Goal: Task Accomplishment & Management: Use online tool/utility

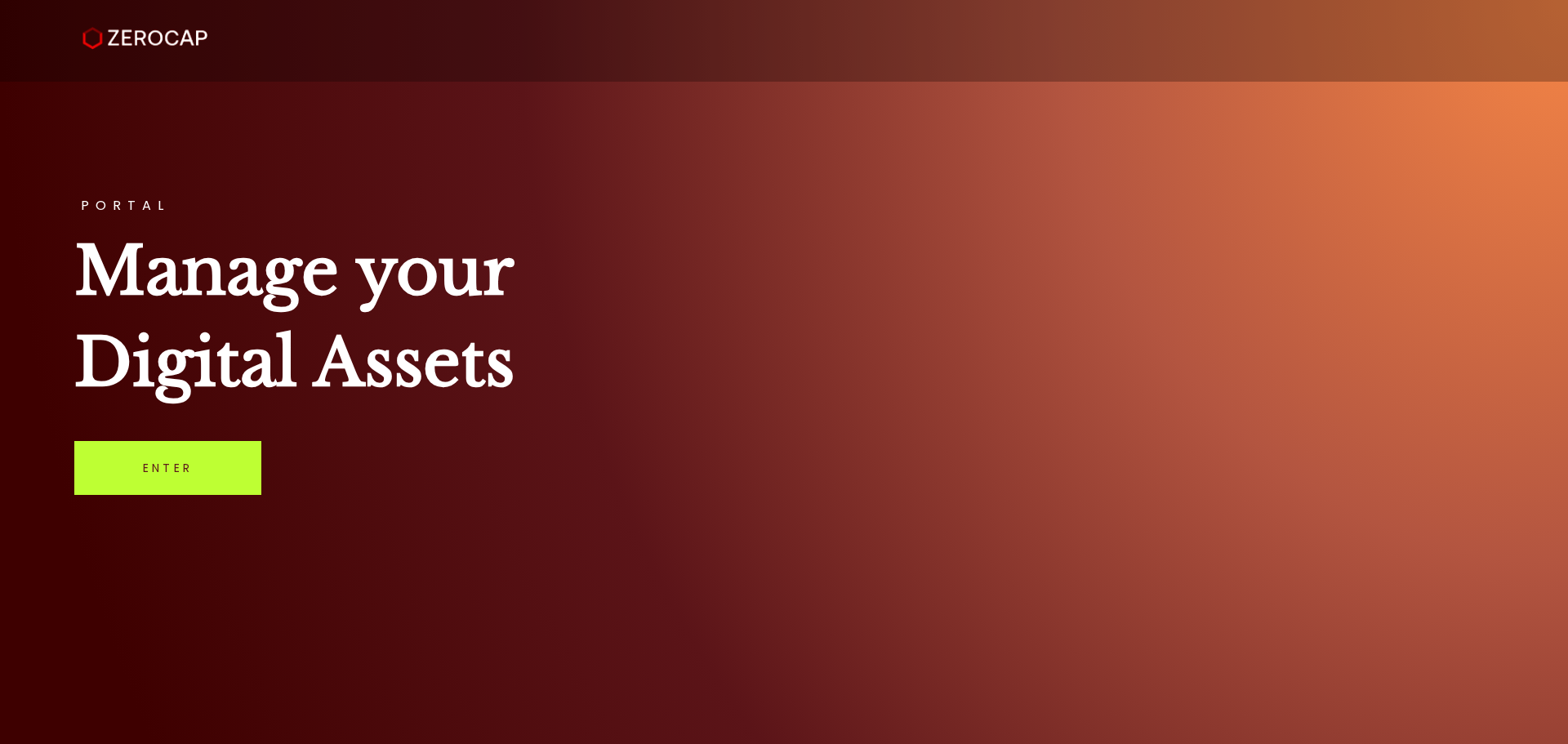
click at [180, 469] on link "Enter" at bounding box center [168, 468] width 187 height 54
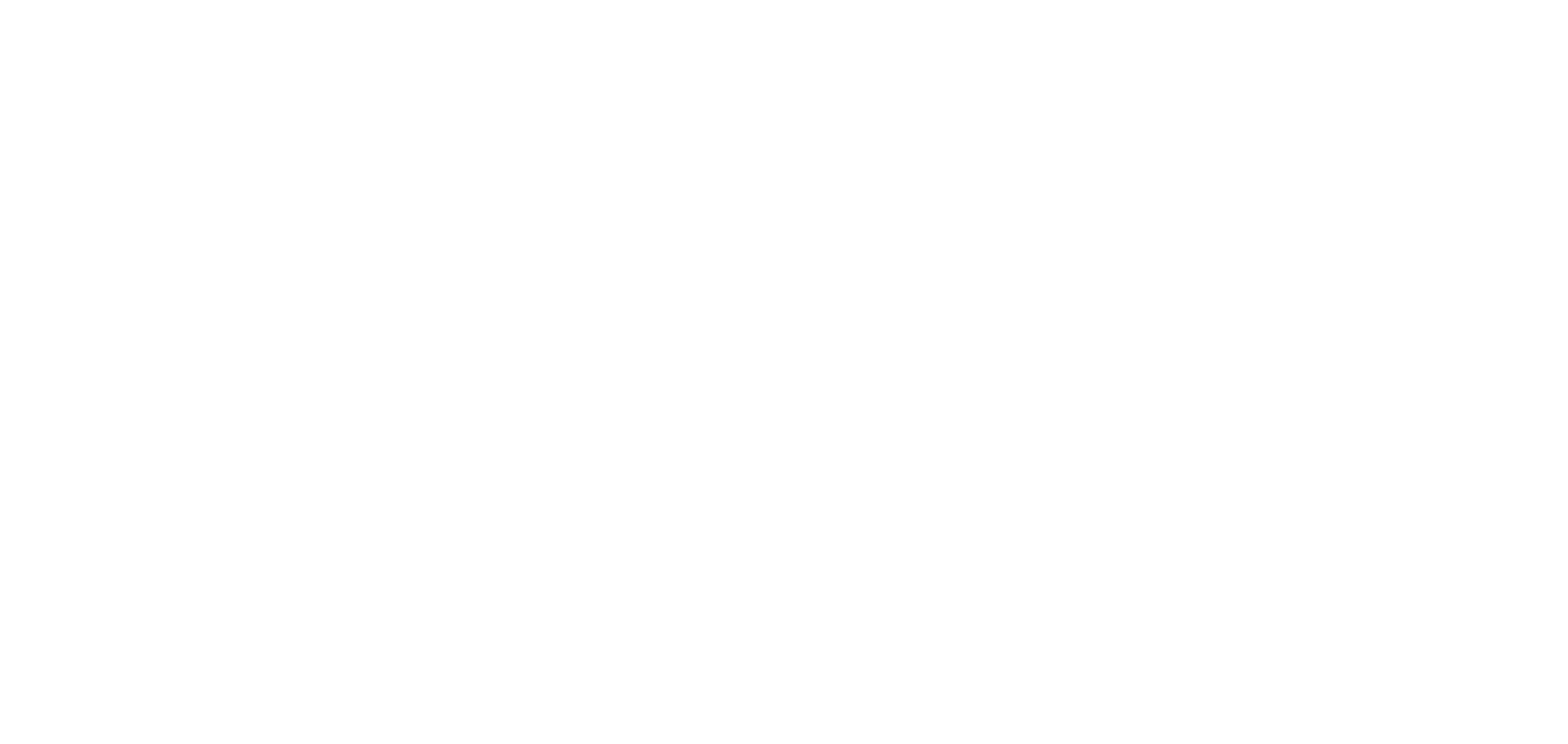
click at [761, 0] on html "#icon-aud_portfolio .cls-1 { font-size: 12px; fill: #fdfbfb; font-family: "Adob…" at bounding box center [784, 0] width 1568 height 0
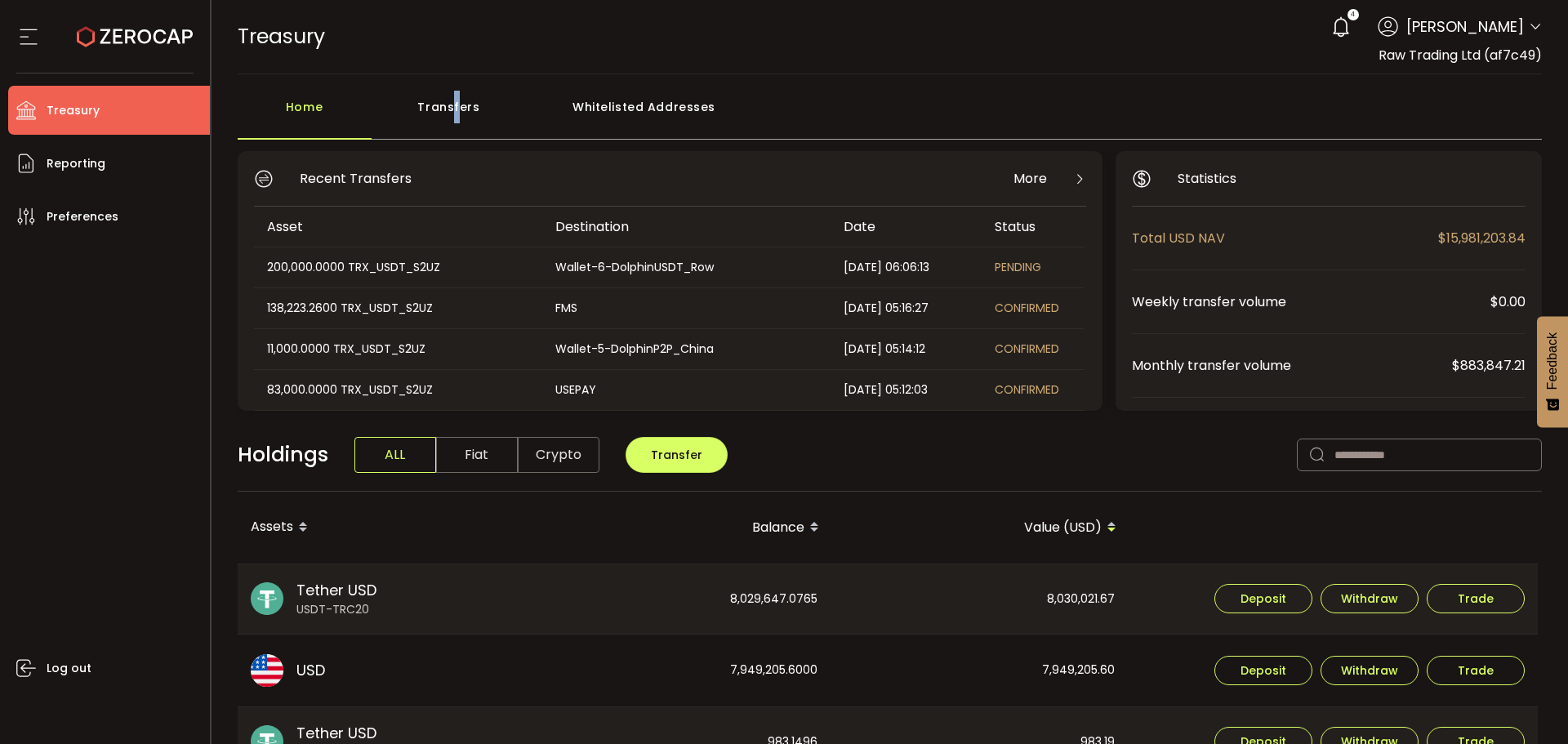
click at [456, 126] on div "Transfers" at bounding box center [449, 115] width 155 height 49
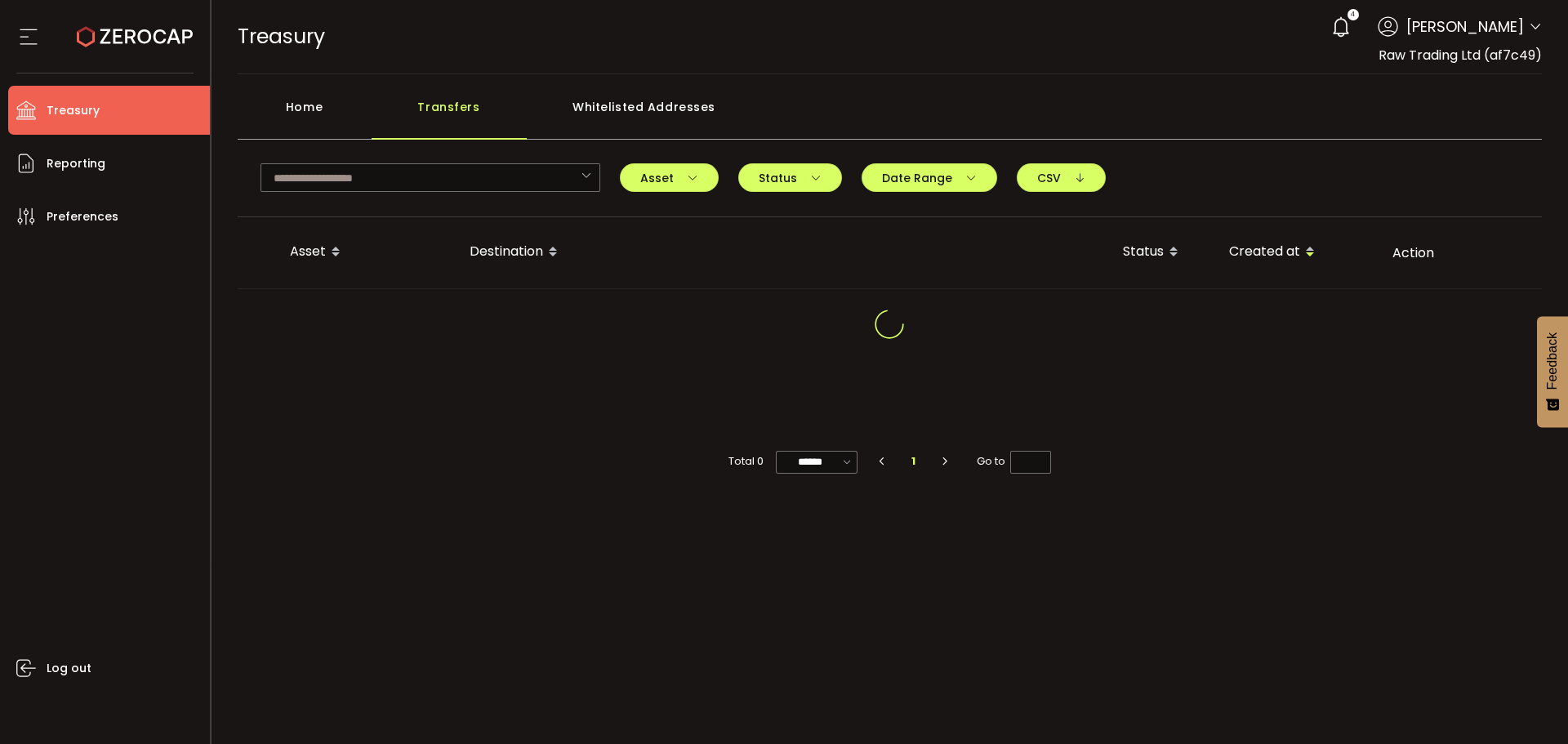
click at [275, 87] on main "Home Transfers Whitelisted Addresses TLHNDNiZmTRP1VHyAo2BRHAJzGkQJ278FL TCrp46S…" at bounding box center [890, 321] width 1357 height 494
click at [295, 107] on div "Home" at bounding box center [304, 115] width 134 height 49
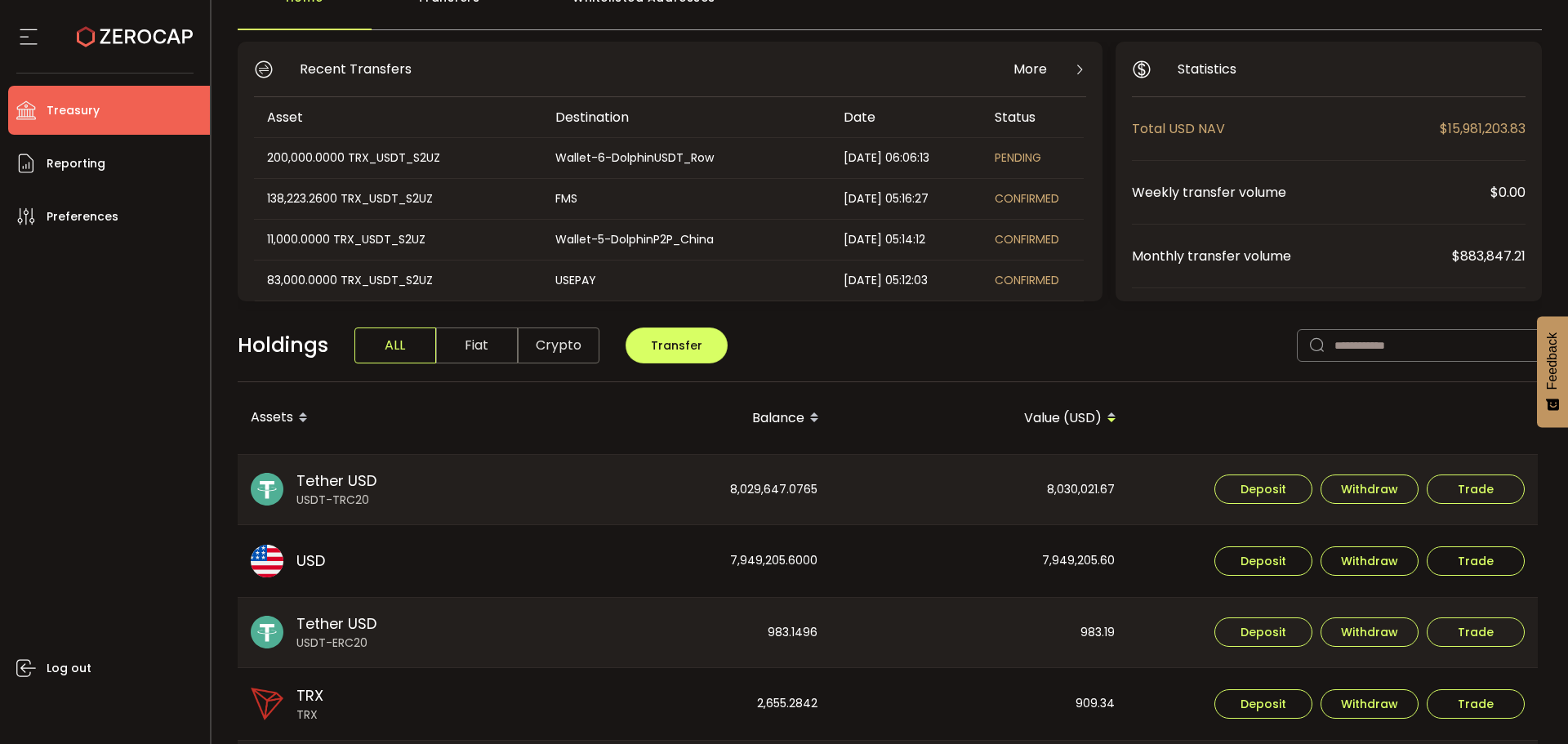
scroll to position [81, 0]
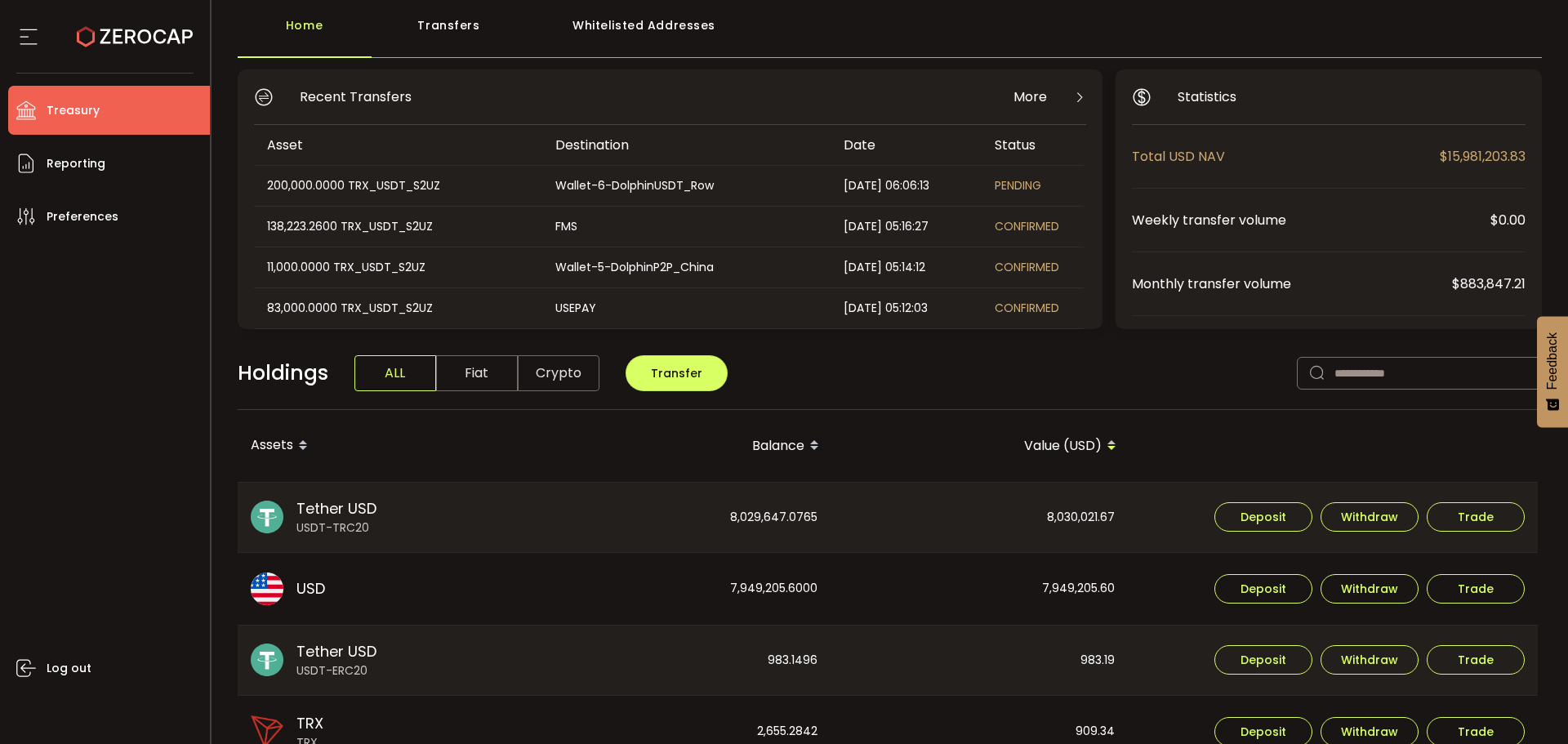
click at [443, 37] on div "Transfers" at bounding box center [449, 33] width 155 height 49
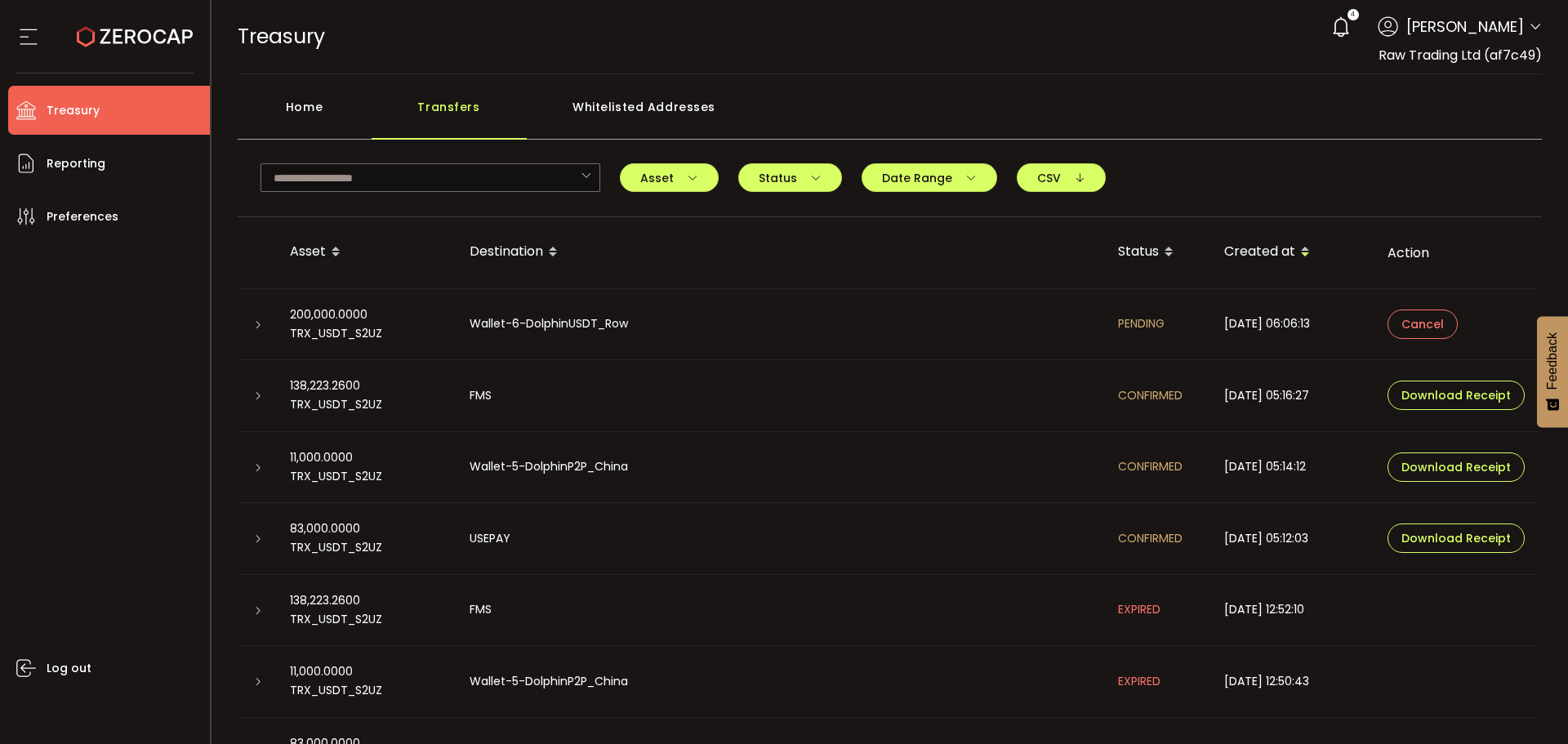
click at [263, 324] on div at bounding box center [256, 324] width 13 height 16
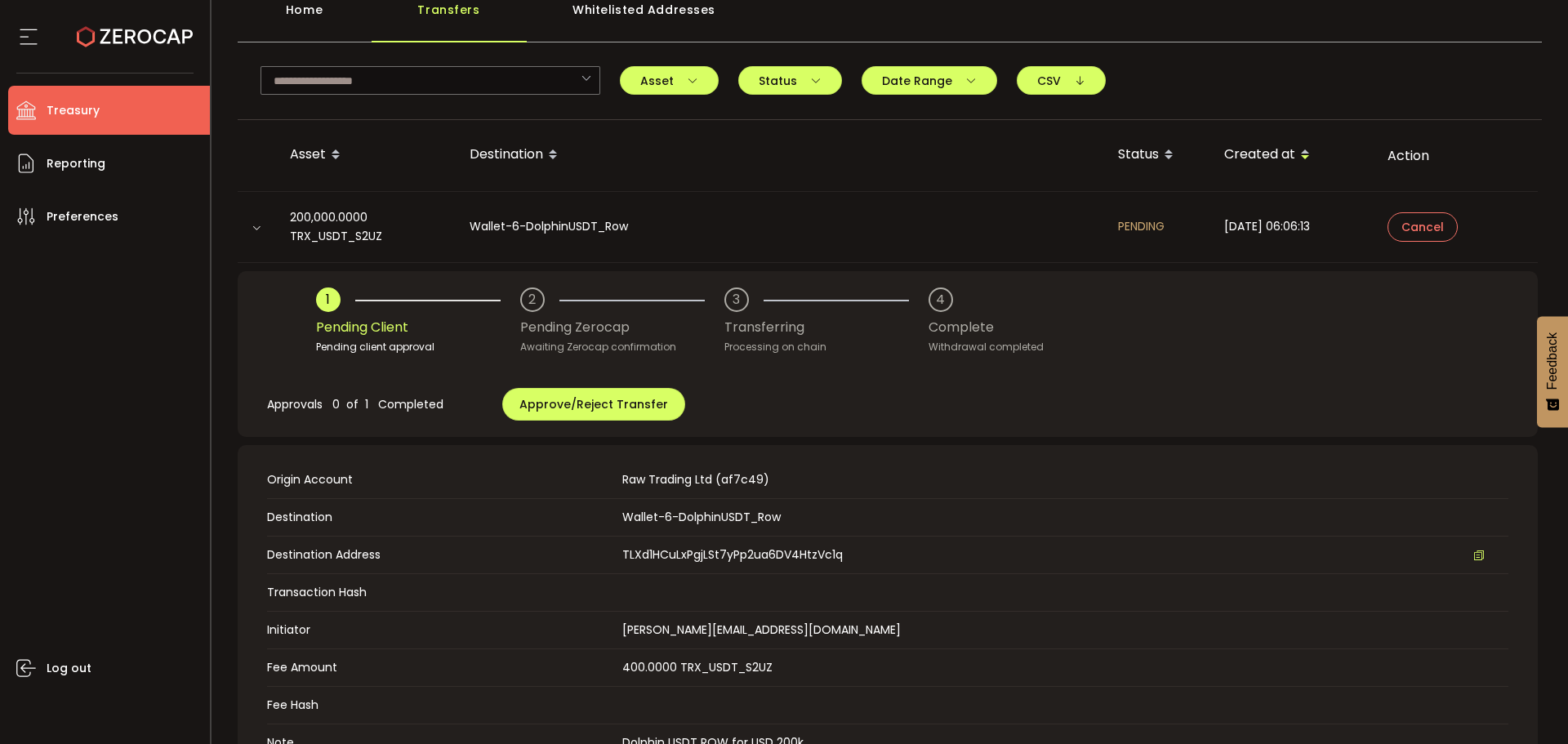
scroll to position [245, 0]
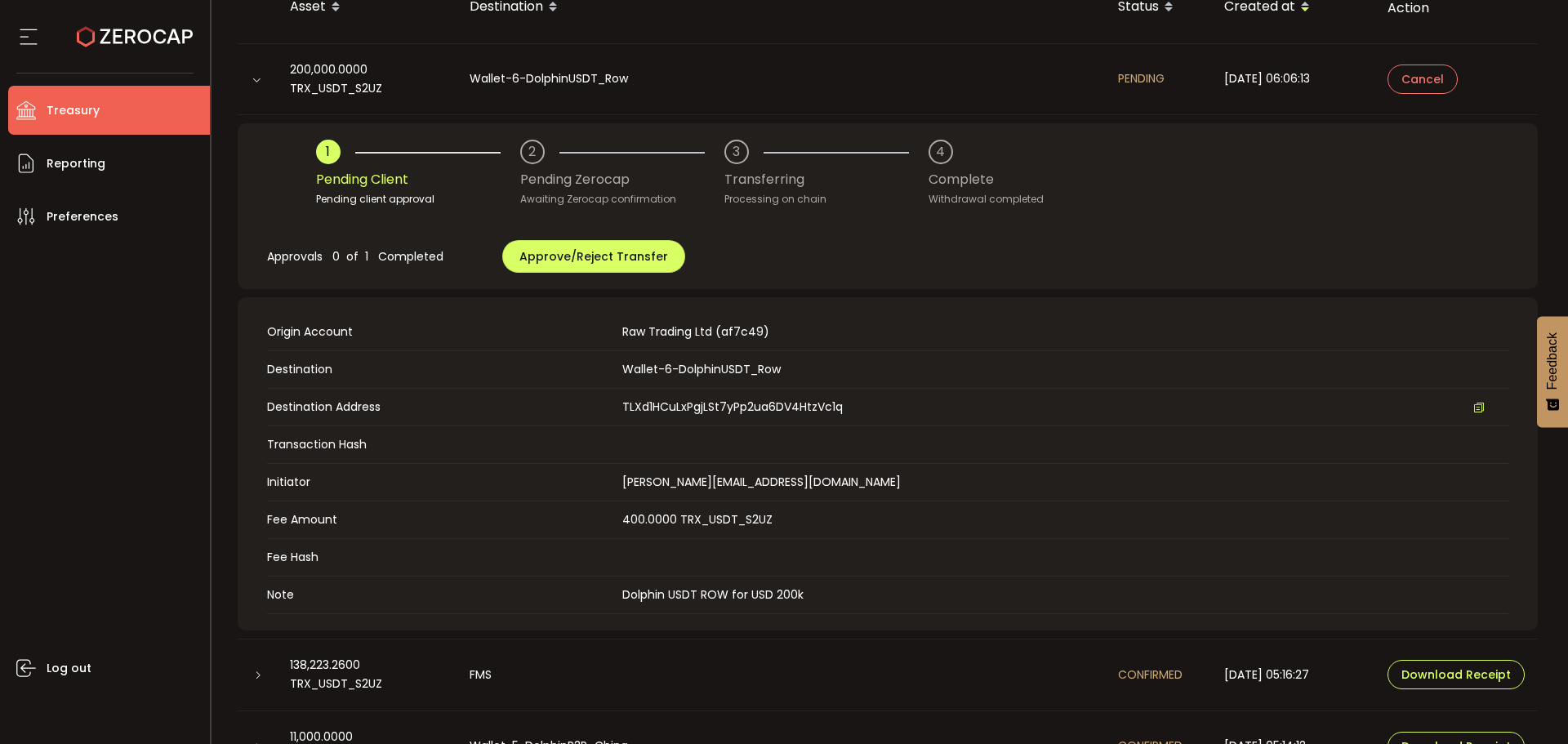
click at [1043, 220] on div "1 Pending Client Pending client approval 2 Pending Zerocap Awaiting Zerocap con…" at bounding box center [887, 205] width 1300 height 165
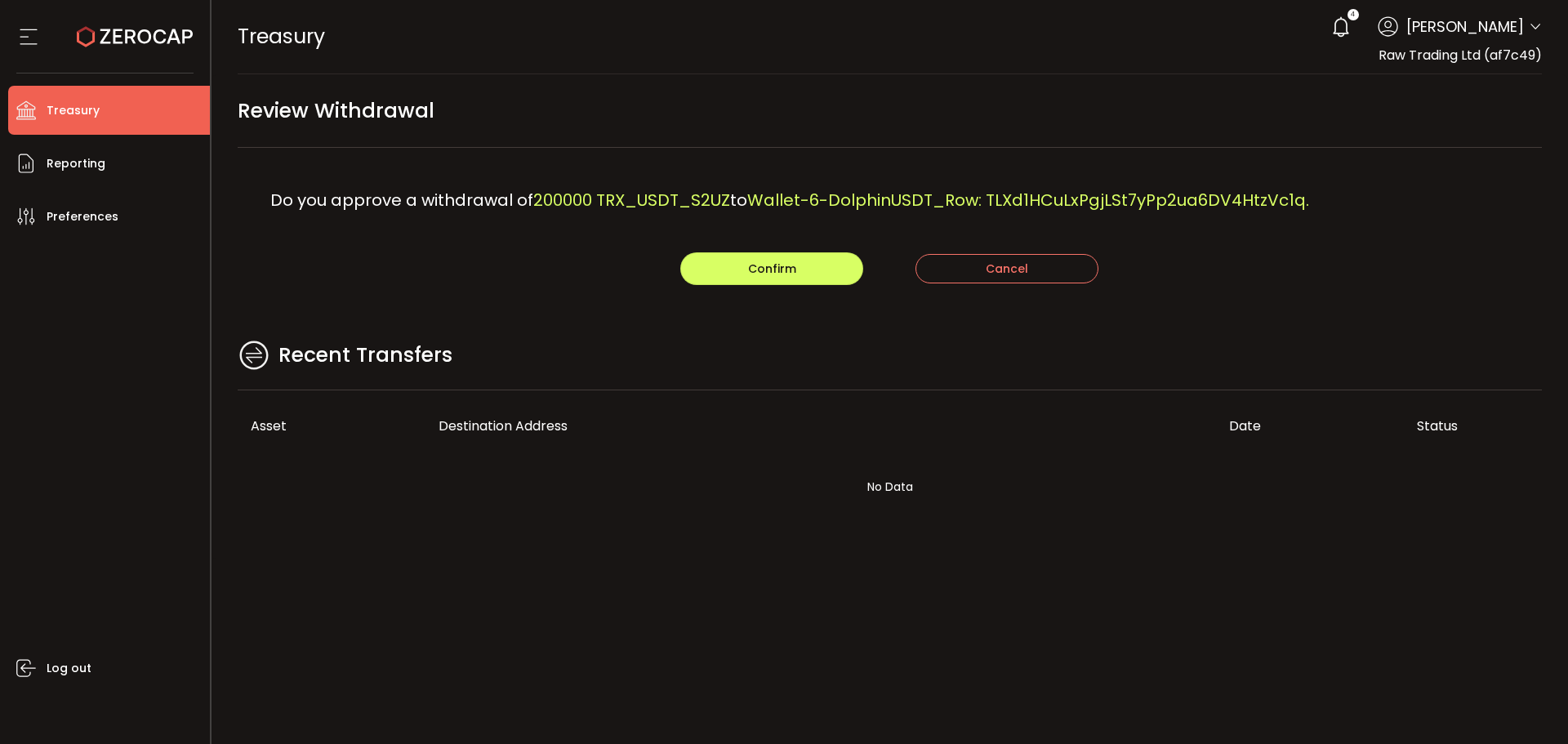
click at [607, 171] on div "Do you approve a withdrawal of 200000 TRX_USDT_S2UZ to Wallet-6-DolphinUSDT_Row…" at bounding box center [890, 200] width 1305 height 105
click at [715, 258] on button "Confirm" at bounding box center [771, 268] width 183 height 33
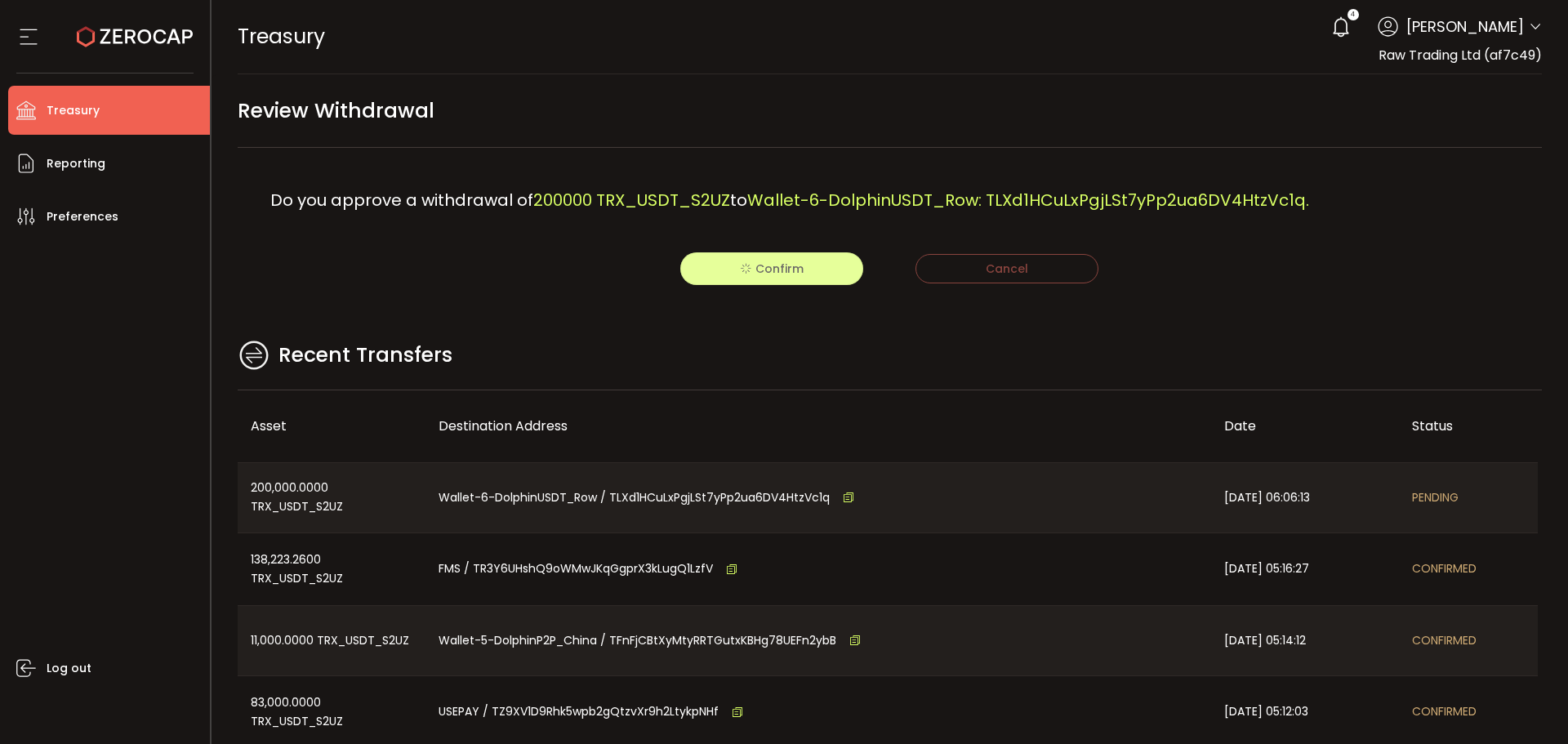
click at [1162, 290] on main "Review Withdrawal Do you approve a withdrawal of 200000 TRX_USDT_S2UZ to Wallet…" at bounding box center [890, 470] width 1357 height 793
